Goal: Information Seeking & Learning: Learn about a topic

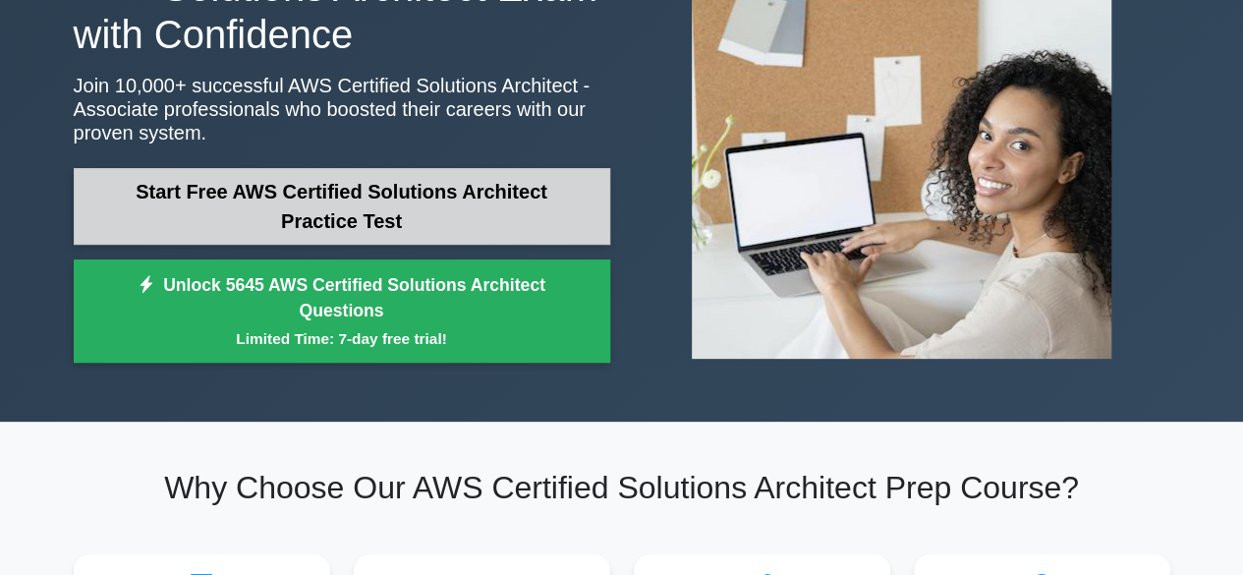
click at [327, 197] on link "Start Free AWS Certified Solutions Architect Practice Test" at bounding box center [342, 206] width 536 height 77
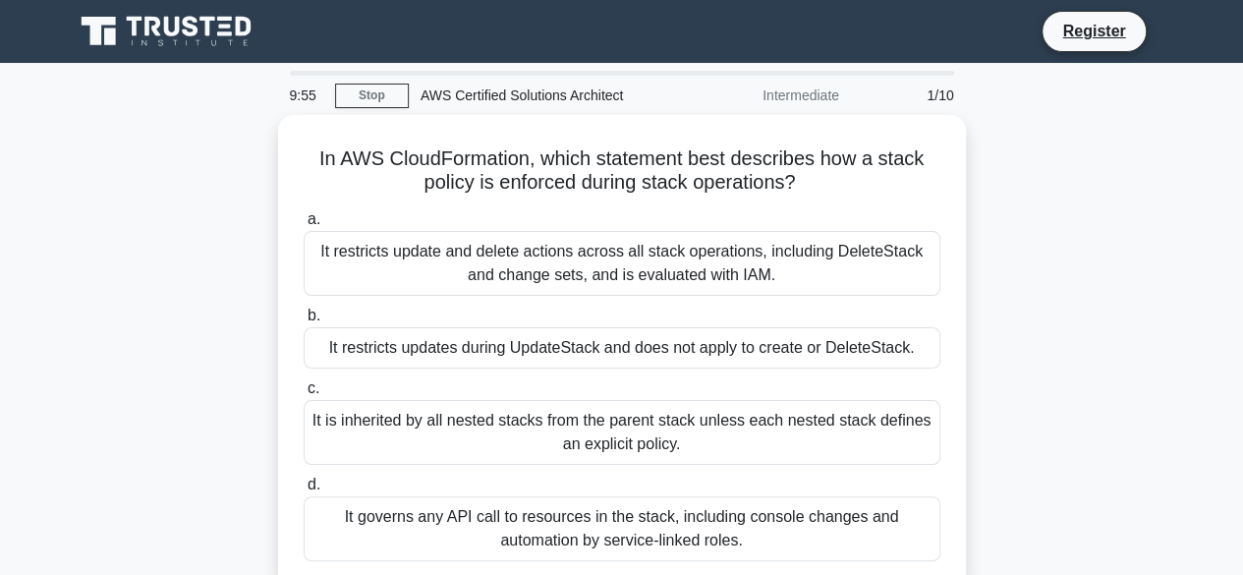
click at [472, 103] on div "AWS Certified Solutions Architect" at bounding box center [544, 95] width 270 height 39
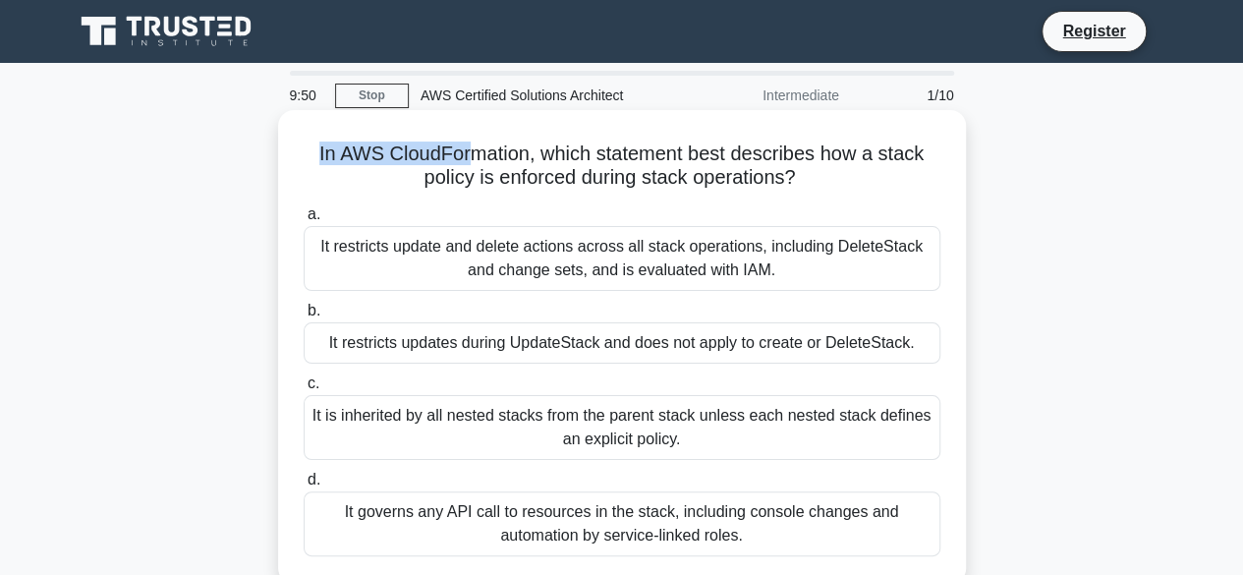
drag, startPoint x: 305, startPoint y: 151, endPoint x: 467, endPoint y: 151, distance: 162.1
click at [467, 151] on h5 "In AWS CloudFormation, which statement best describes how a stack policy is enf…" at bounding box center [622, 165] width 640 height 49
click at [535, 176] on h5 "In AWS CloudFormation, which statement best describes how a stack policy is enf…" at bounding box center [622, 165] width 640 height 49
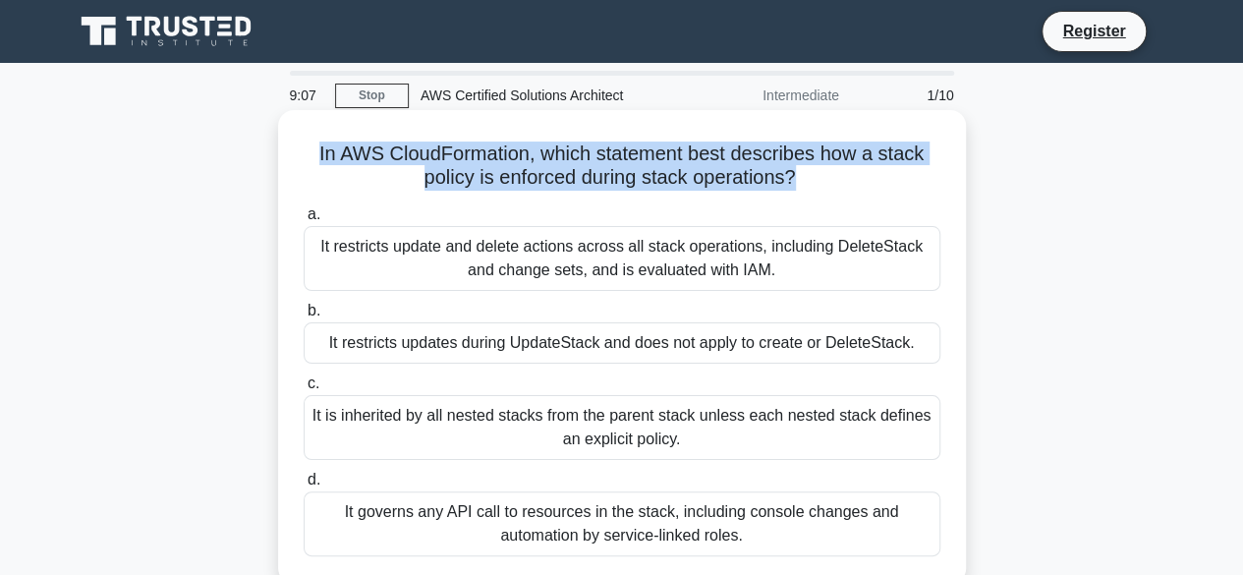
click at [535, 176] on h5 "In AWS CloudFormation, which statement best describes how a stack policy is enf…" at bounding box center [622, 165] width 640 height 49
drag, startPoint x: 583, startPoint y: 275, endPoint x: 448, endPoint y: 276, distance: 135.6
click at [448, 276] on div "It restricts update and delete actions across all stack operations, including D…" at bounding box center [622, 258] width 637 height 65
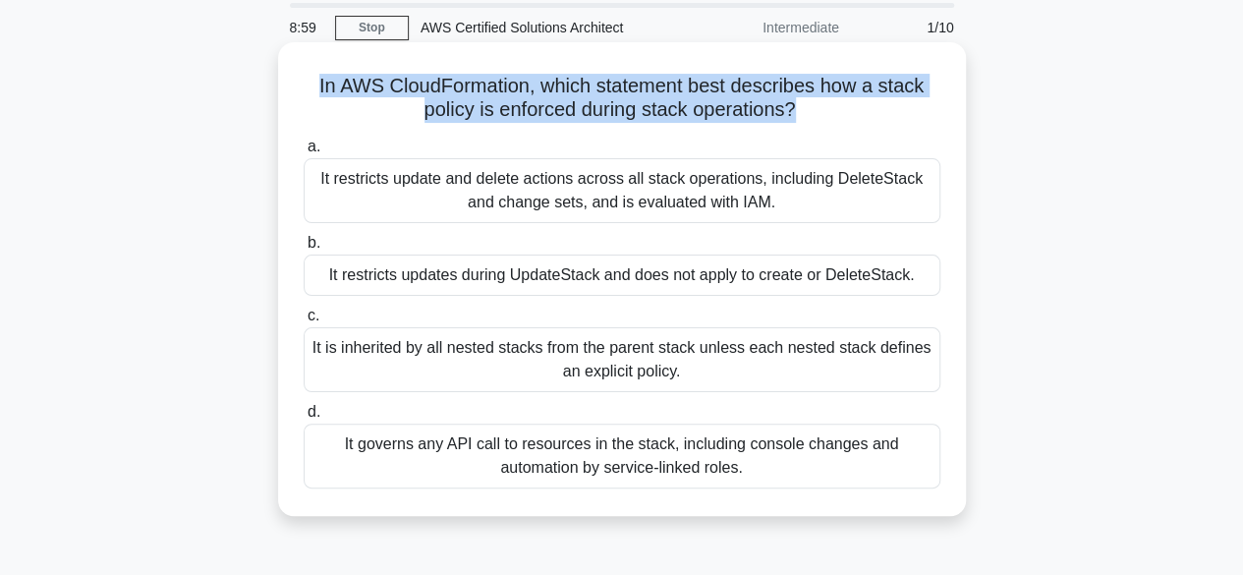
scroll to position [98, 0]
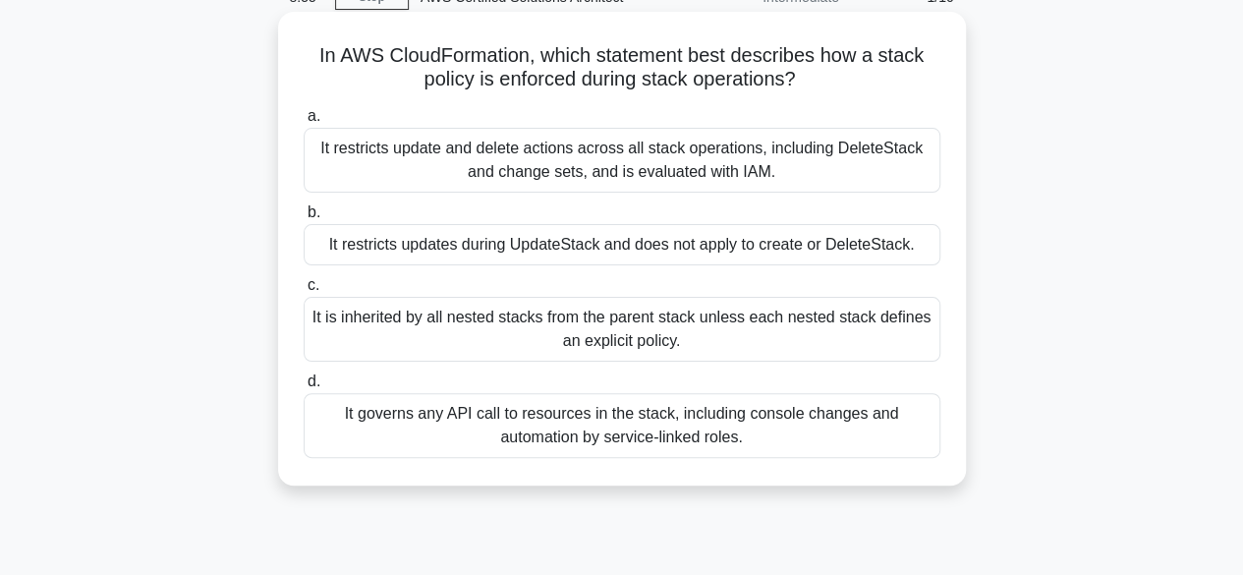
click at [541, 247] on div "It restricts updates during UpdateStack and does not apply to create or DeleteS…" at bounding box center [622, 244] width 637 height 41
click at [304, 219] on input "b. It restricts updates during UpdateStack and does not apply to create or Dele…" at bounding box center [304, 212] width 0 height 13
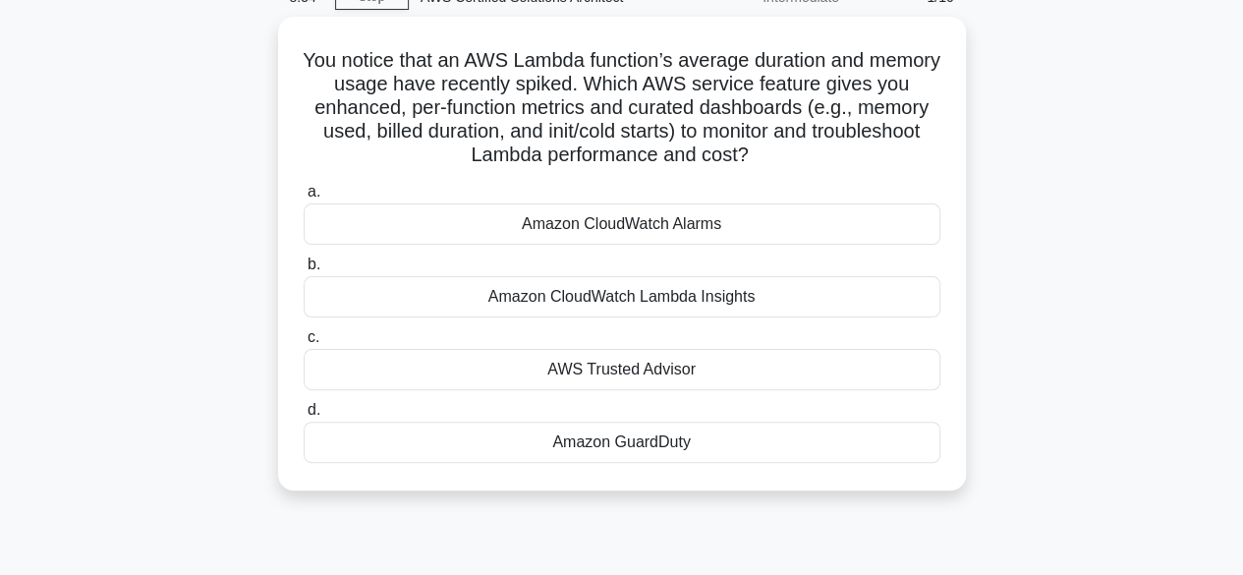
click at [541, 247] on div "a. Amazon CloudWatch Alarms b. Amazon CloudWatch Lambda Insights c. d." at bounding box center [622, 321] width 660 height 291
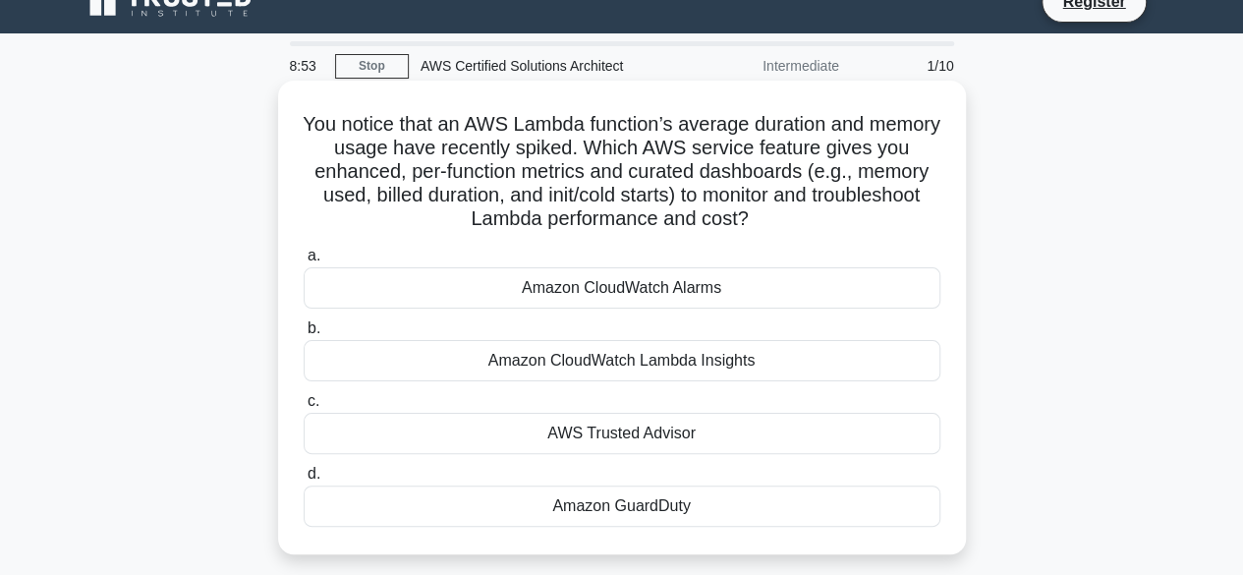
scroll to position [0, 0]
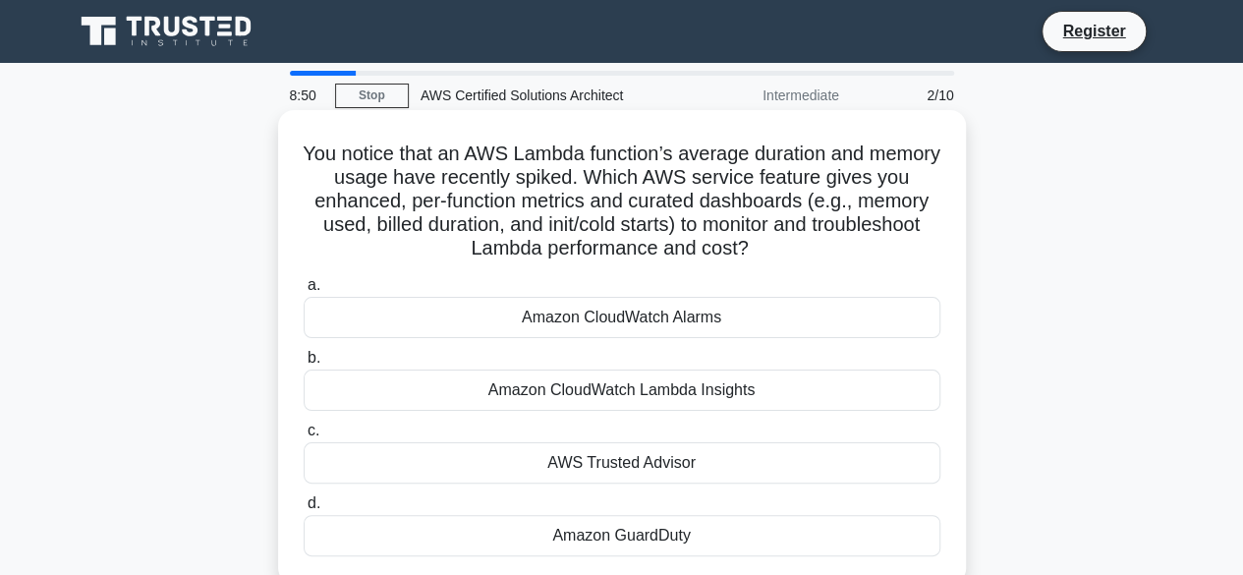
drag, startPoint x: 511, startPoint y: 321, endPoint x: 715, endPoint y: 358, distance: 207.5
click at [715, 358] on div "a. Amazon CloudWatch Alarms b. Amazon CloudWatch Lambda Insights c. d." at bounding box center [622, 414] width 660 height 291
click at [715, 358] on label "b. Amazon CloudWatch Lambda Insights" at bounding box center [622, 378] width 637 height 65
click at [304, 358] on input "b. Amazon CloudWatch Lambda Insights" at bounding box center [304, 358] width 0 height 13
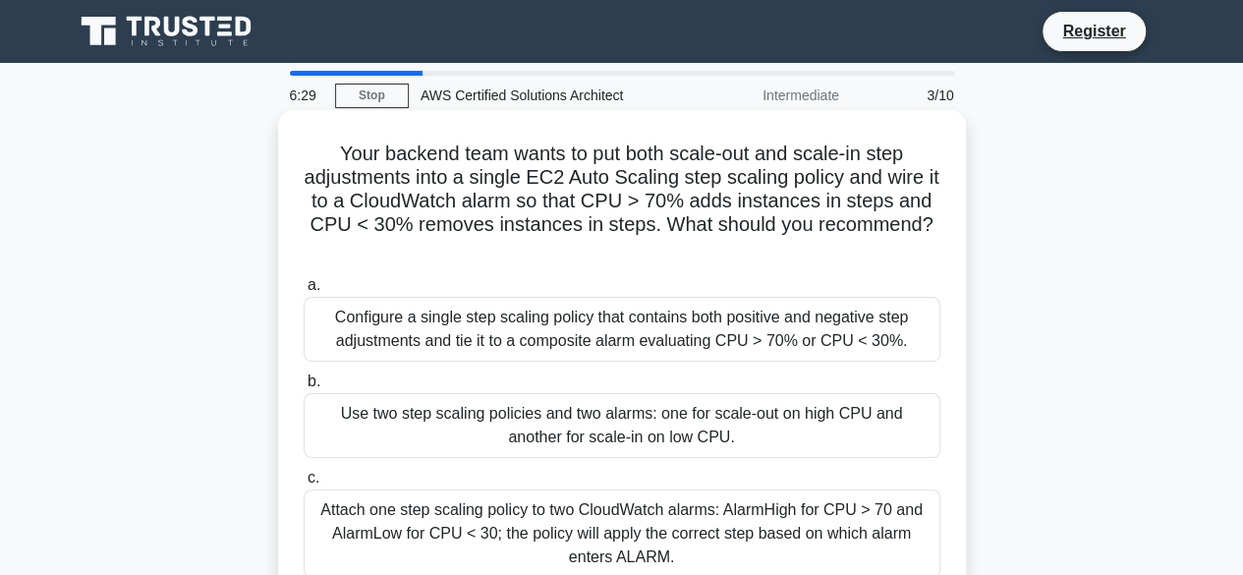
drag, startPoint x: 335, startPoint y: 160, endPoint x: 804, endPoint y: 254, distance: 478.0
click at [804, 254] on h5 "Your backend team wants to put both scale-out and scale-in step adjustments int…" at bounding box center [622, 201] width 640 height 120
click at [650, 221] on h5 "Your backend team wants to put both scale-out and scale-in step adjustments int…" at bounding box center [622, 201] width 640 height 120
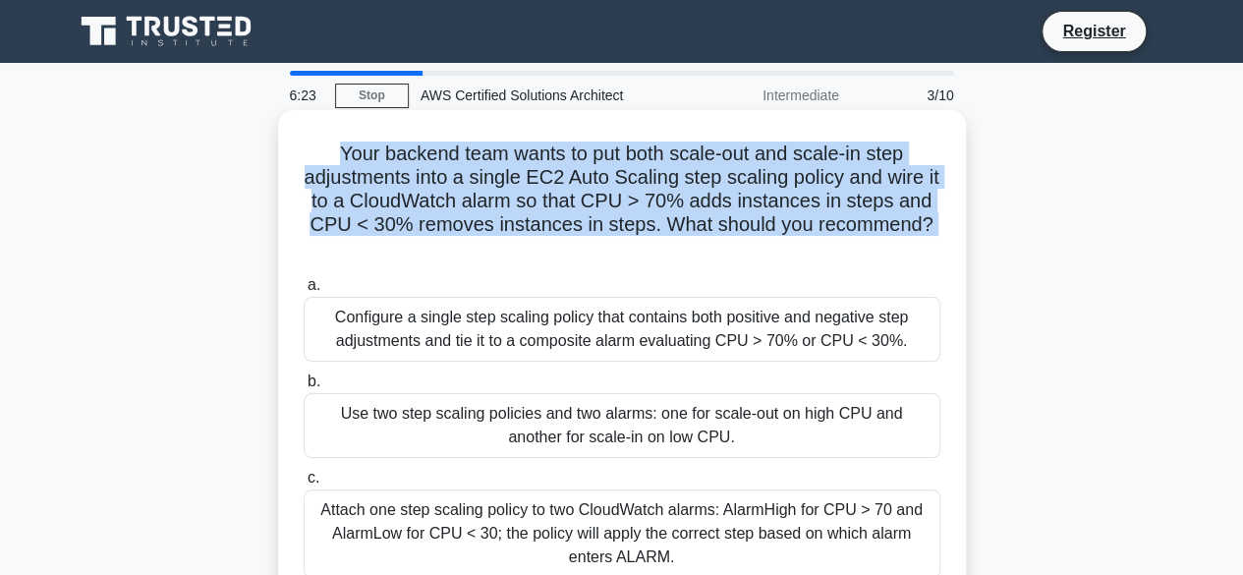
click at [650, 221] on h5 "Your backend team wants to put both scale-out and scale-in step adjustments int…" at bounding box center [622, 201] width 640 height 120
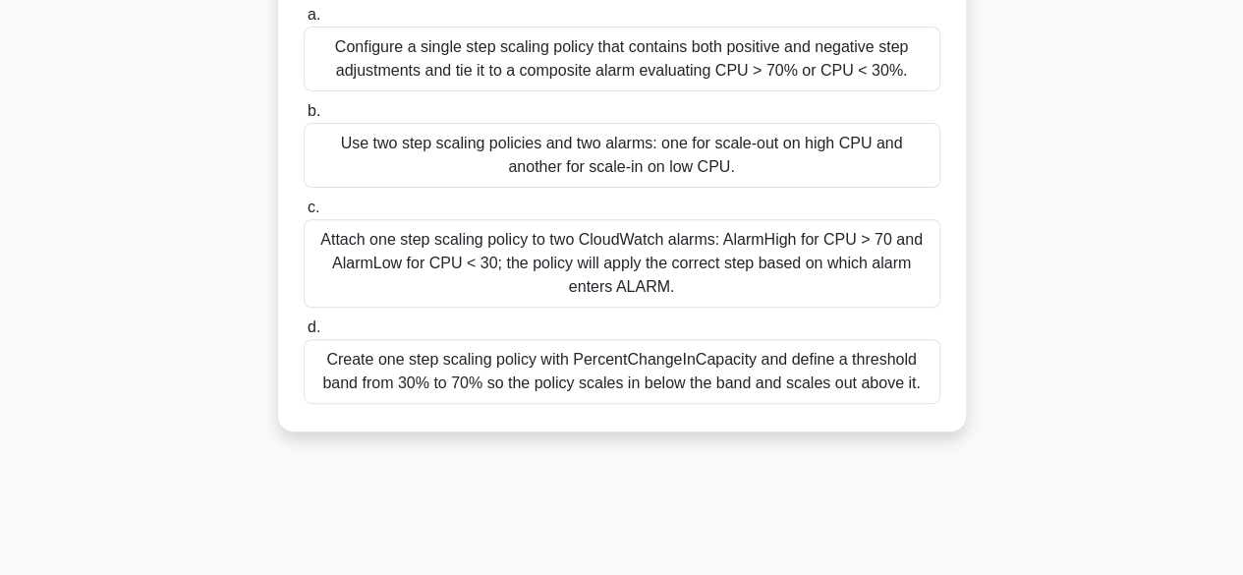
scroll to position [295, 0]
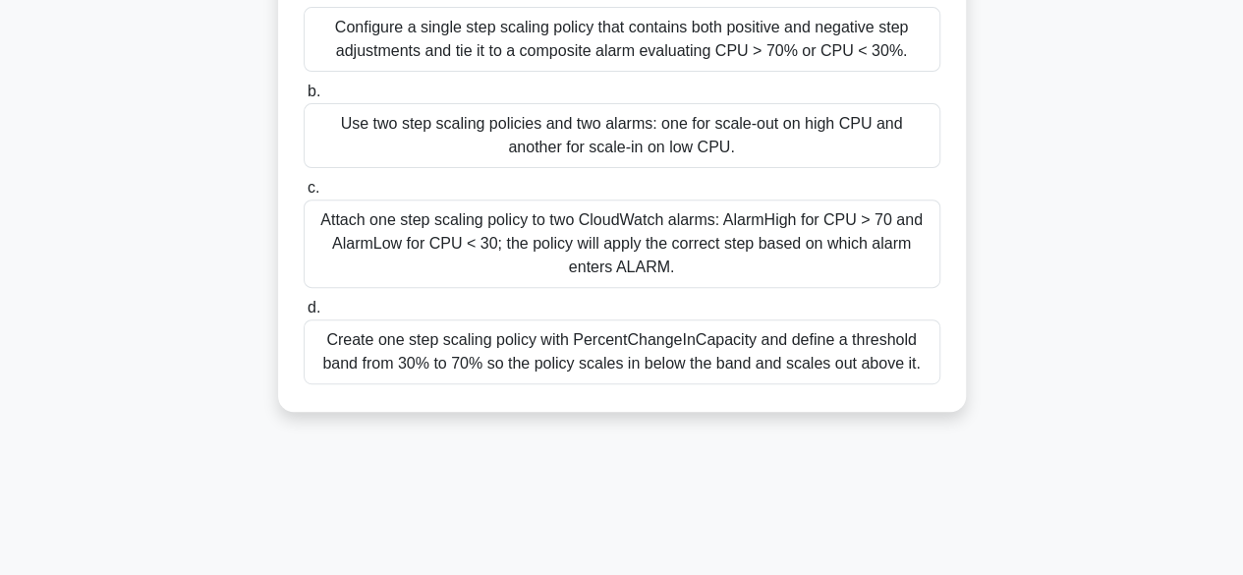
drag, startPoint x: 316, startPoint y: 325, endPoint x: 978, endPoint y: 460, distance: 675.6
click at [978, 460] on div "6:18 Stop AWS Certified Solutions Architect Intermediate 3/10 Your backend team…" at bounding box center [622, 267] width 1120 height 982
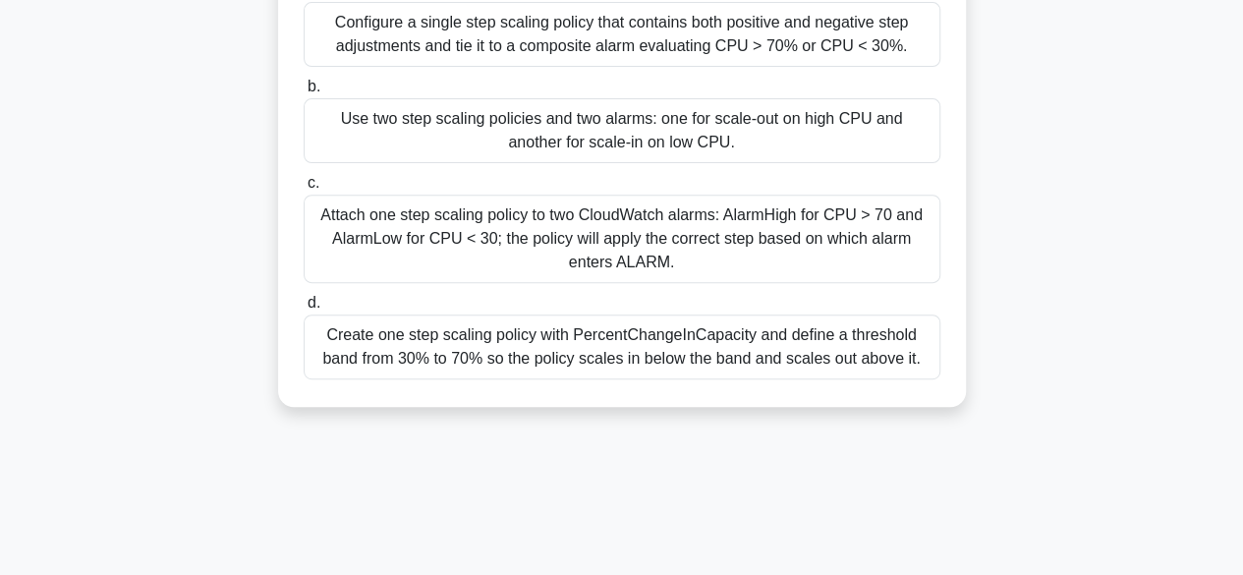
click at [953, 315] on div "Your backend team wants to put both scale-out and scale-in step adjustments int…" at bounding box center [622, 111] width 672 height 576
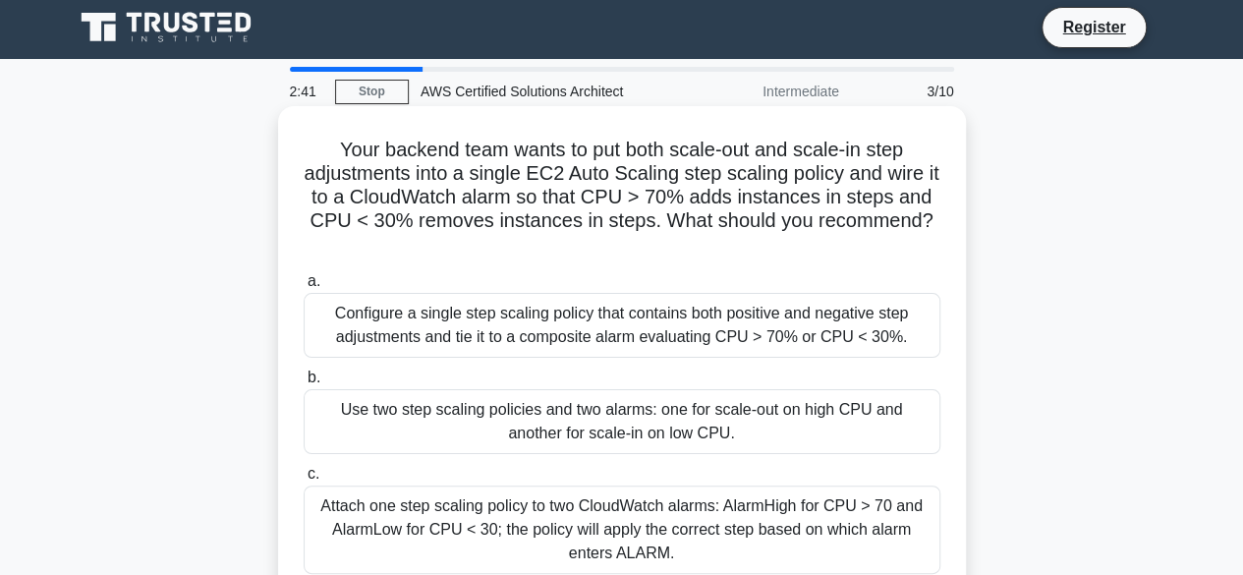
scroll to position [0, 0]
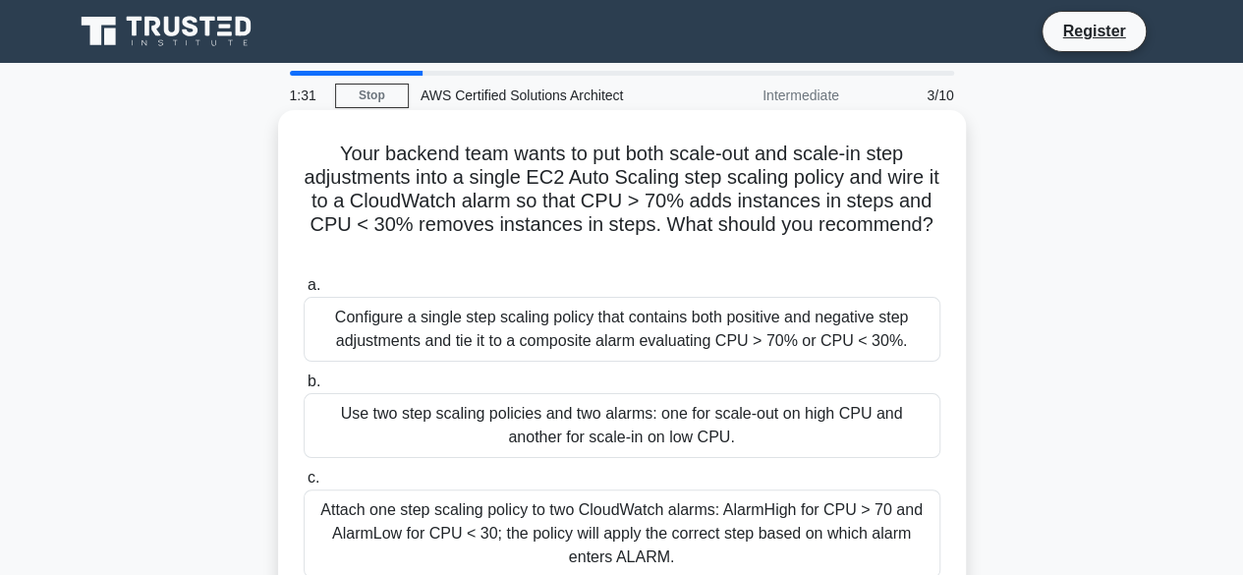
drag, startPoint x: 326, startPoint y: 157, endPoint x: 701, endPoint y: 246, distance: 385.5
click at [701, 246] on h5 "Your backend team wants to put both scale-out and scale-in step adjustments int…" at bounding box center [622, 201] width 640 height 120
click at [568, 181] on h5 "Your backend team wants to put both scale-out and scale-in step adjustments int…" at bounding box center [622, 201] width 640 height 120
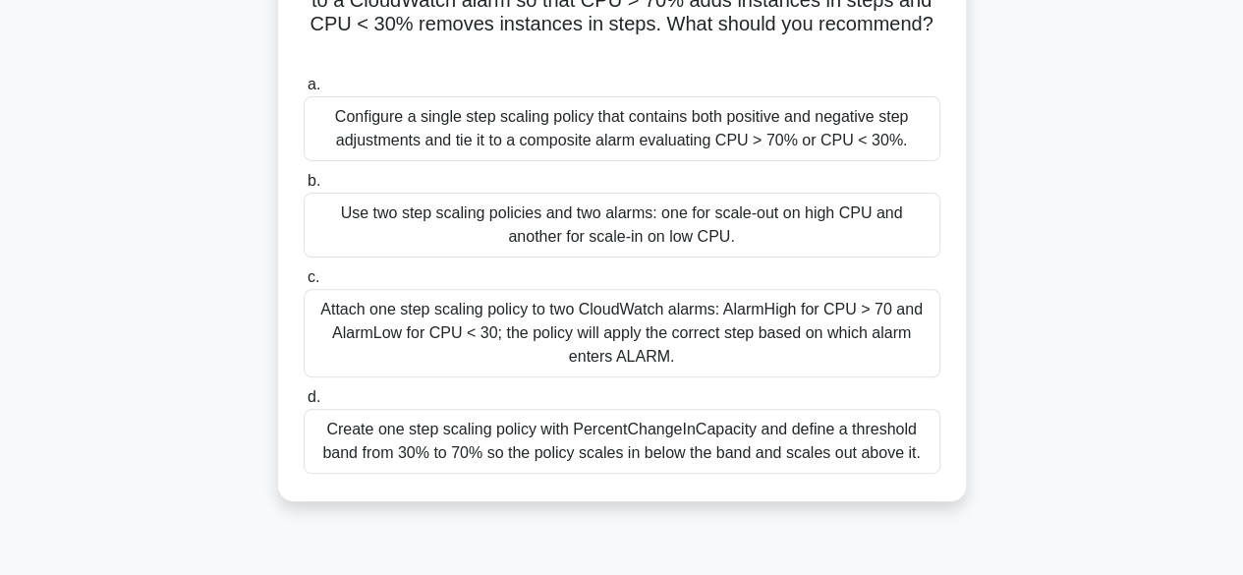
scroll to position [295, 0]
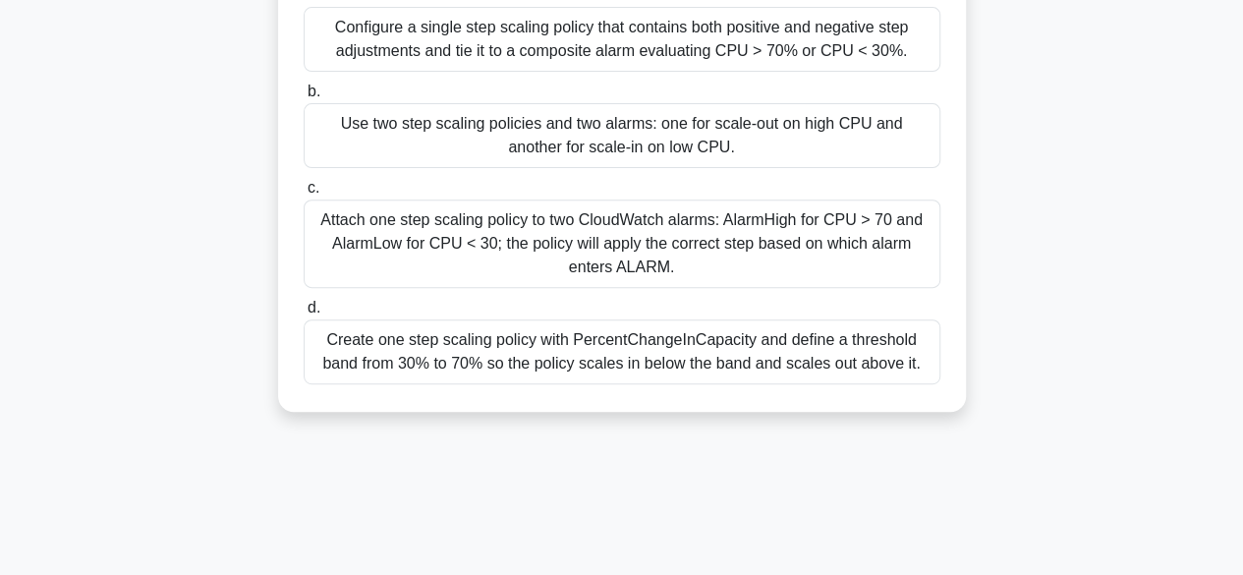
drag, startPoint x: 314, startPoint y: 335, endPoint x: 998, endPoint y: 339, distance: 683.7
click at [998, 339] on div "Your backend team wants to put both scale-out and scale-in step adjustments int…" at bounding box center [622, 127] width 1120 height 615
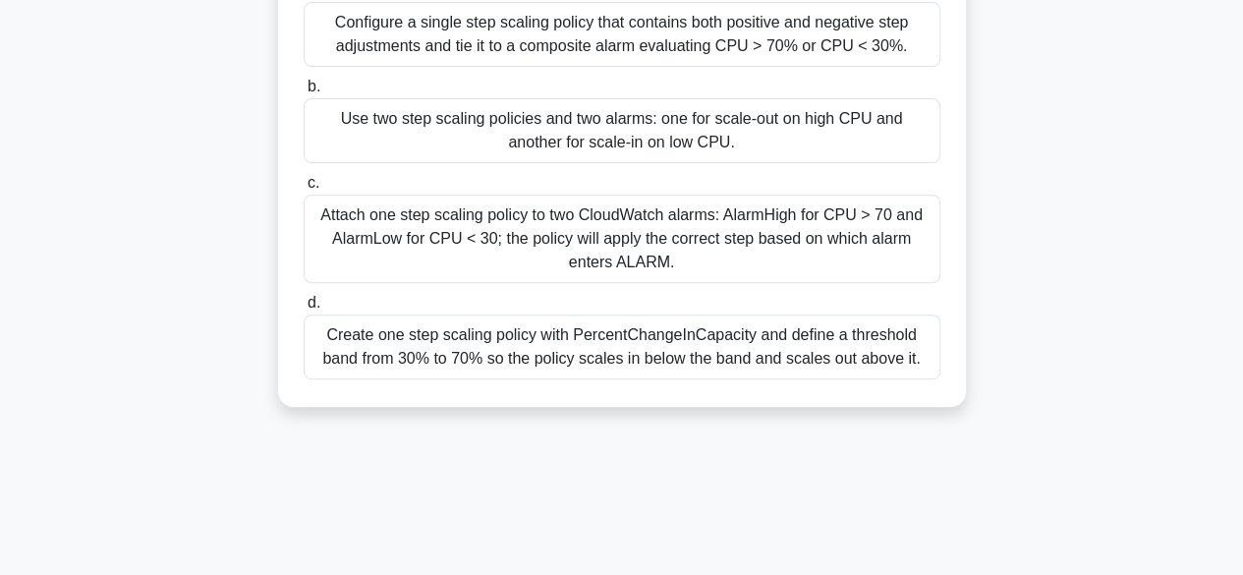
click at [739, 370] on div "Create one step scaling policy with PercentChangeInCapacity and define a thresh…" at bounding box center [622, 346] width 637 height 65
click at [304, 309] on input "d. Create one step scaling policy with PercentChangeInCapacity and define a thr…" at bounding box center [304, 303] width 0 height 13
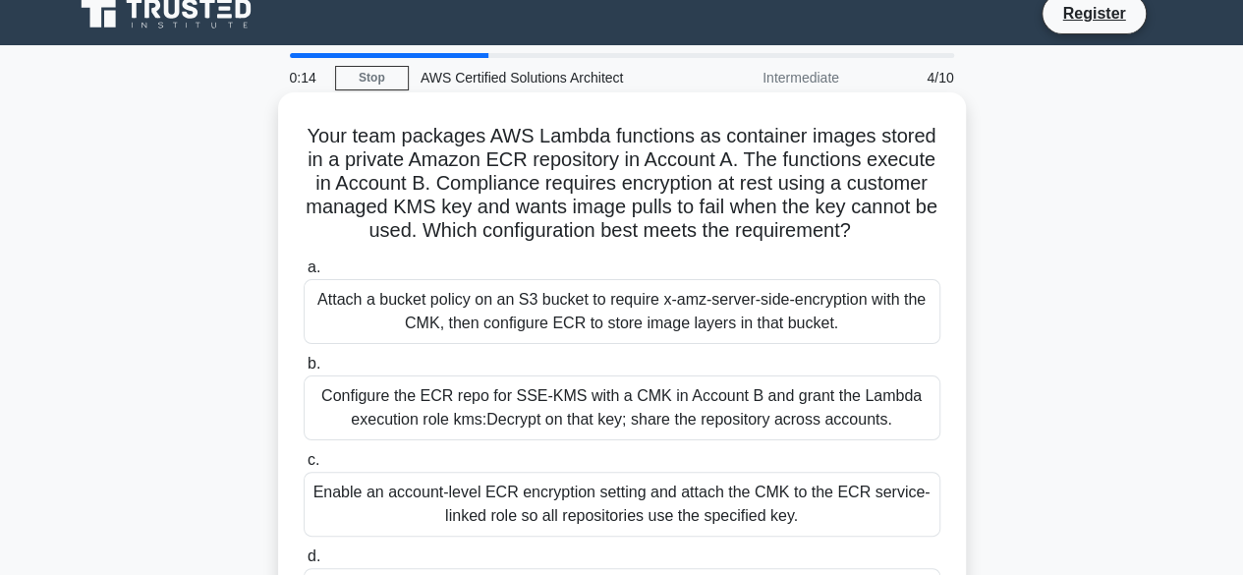
scroll to position [0, 0]
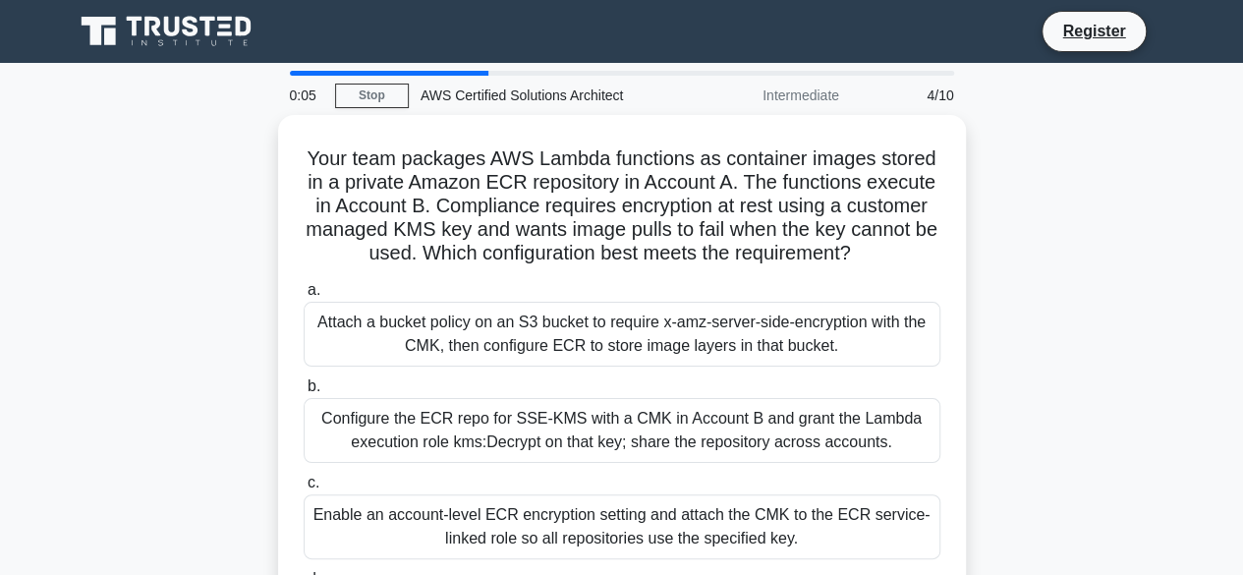
drag, startPoint x: 51, startPoint y: 24, endPoint x: 72, endPoint y: 50, distance: 33.6
click at [72, 50] on nav "Register" at bounding box center [621, 31] width 1243 height 63
drag, startPoint x: 291, startPoint y: 35, endPoint x: 271, endPoint y: 50, distance: 24.6
click at [271, 50] on div "Register" at bounding box center [622, 31] width 1120 height 47
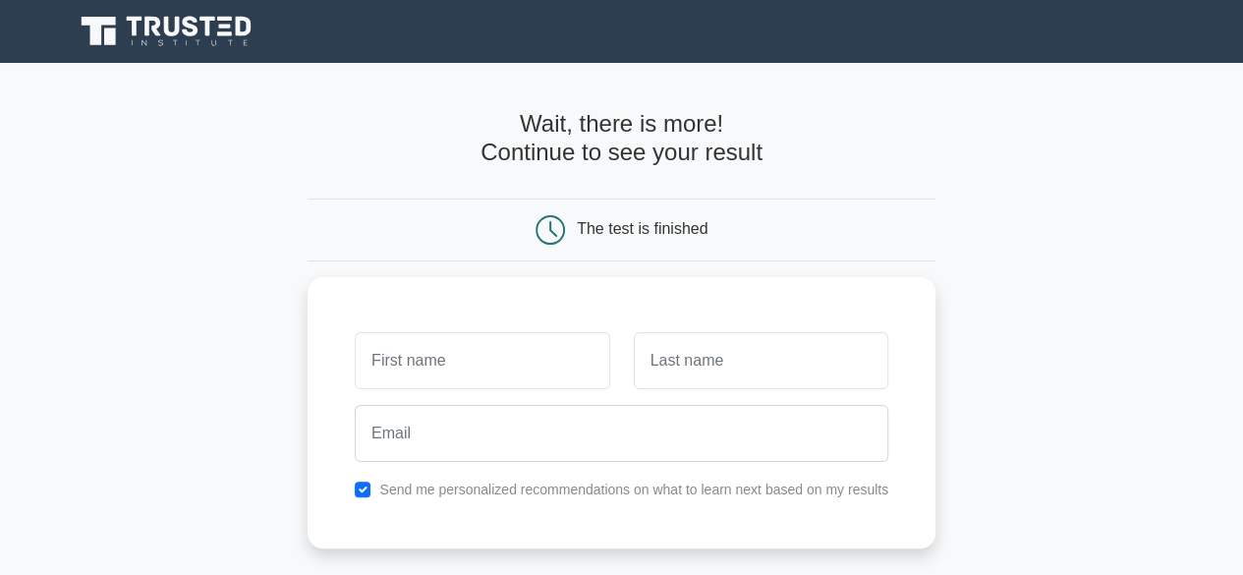
click at [356, 164] on h4 "Wait, there is more! Continue to see your result" at bounding box center [621, 138] width 628 height 57
drag, startPoint x: 475, startPoint y: 131, endPoint x: 785, endPoint y: 195, distance: 316.1
click at [785, 195] on form "Wait, there is more! Continue to see your result The test is finished and the" at bounding box center [621, 416] width 628 height 613
click at [755, 173] on div "Wait, there is more! Continue to see your result" at bounding box center [621, 146] width 628 height 73
click at [699, 223] on div "The test is finished" at bounding box center [642, 228] width 131 height 17
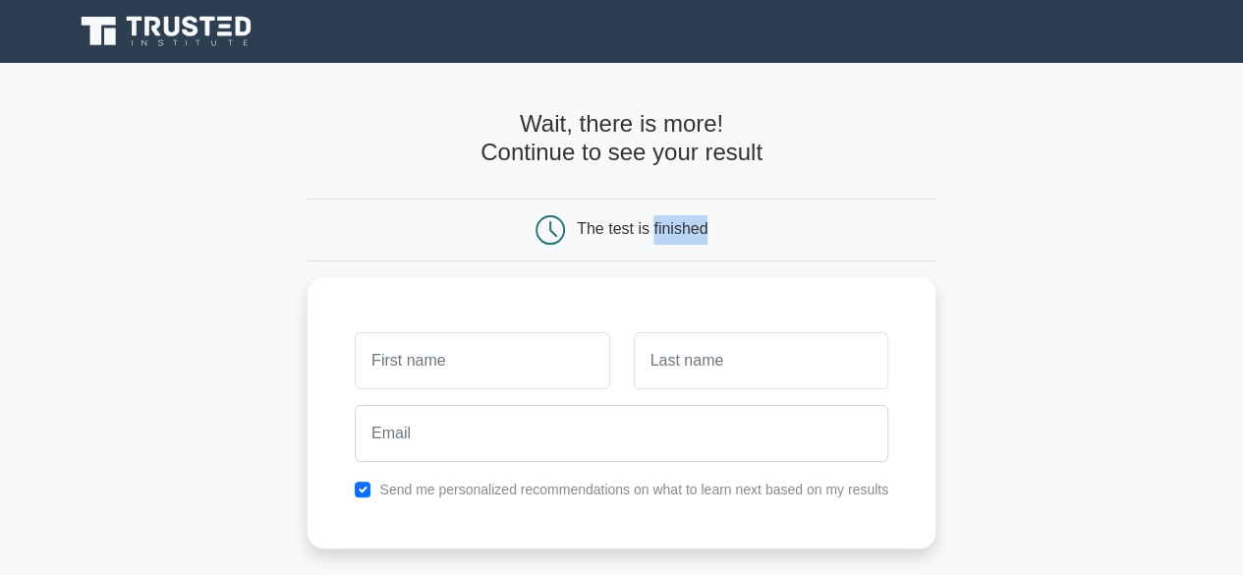
click at [699, 223] on div "The test is finished" at bounding box center [642, 228] width 131 height 17
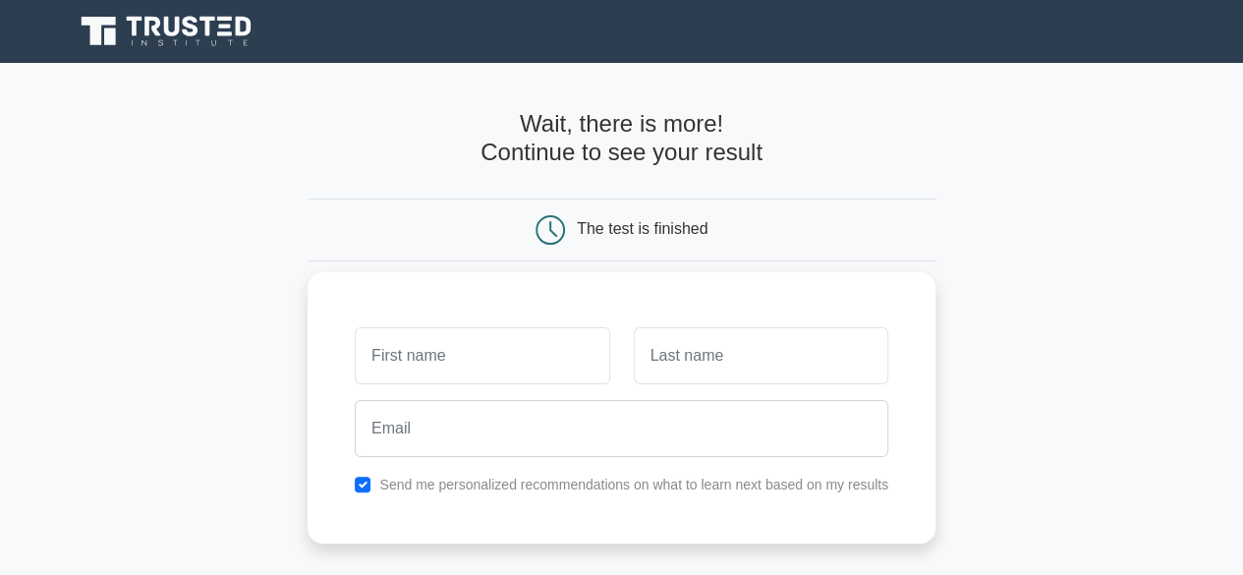
click at [694, 479] on label "Send me personalized recommendations on what to learn next based on my results" at bounding box center [633, 484] width 509 height 16
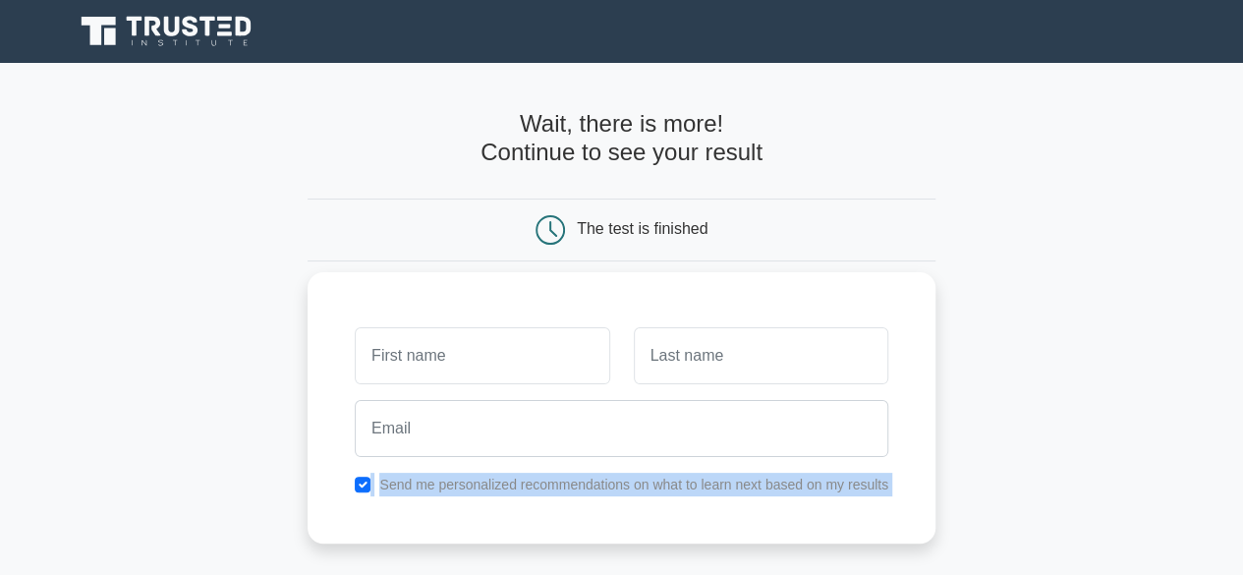
click at [694, 479] on label "Send me personalized recommendations on what to learn next based on my results" at bounding box center [633, 484] width 509 height 16
